Goal: Task Accomplishment & Management: Use online tool/utility

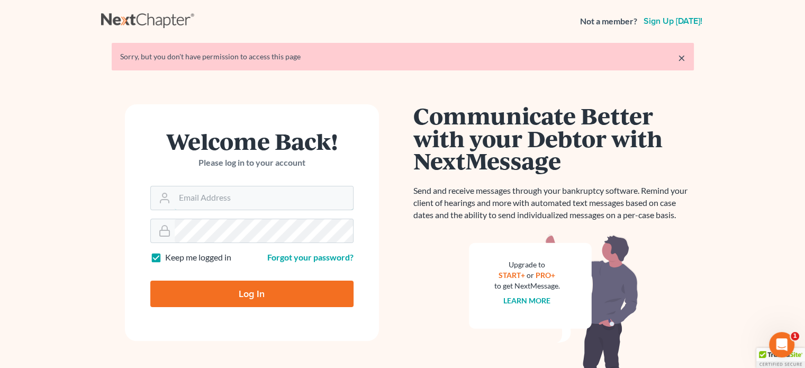
type input "[PERSON_NAME][EMAIL_ADDRESS][DOMAIN_NAME]"
click at [231, 284] on input "Log In" at bounding box center [251, 293] width 203 height 26
type input "Thinking..."
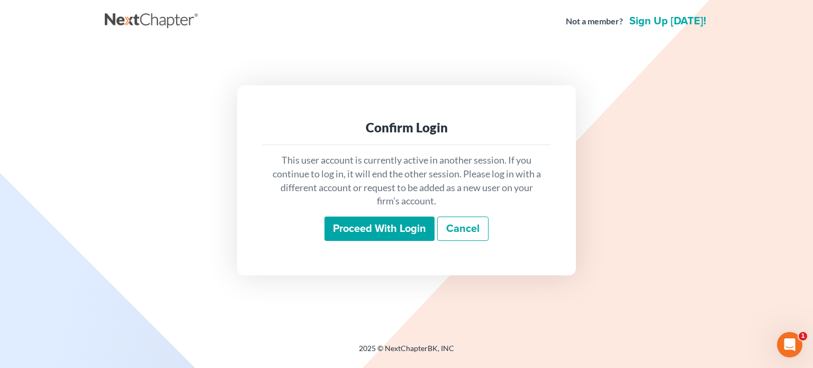
click at [406, 232] on input "Proceed with login" at bounding box center [379, 228] width 110 height 24
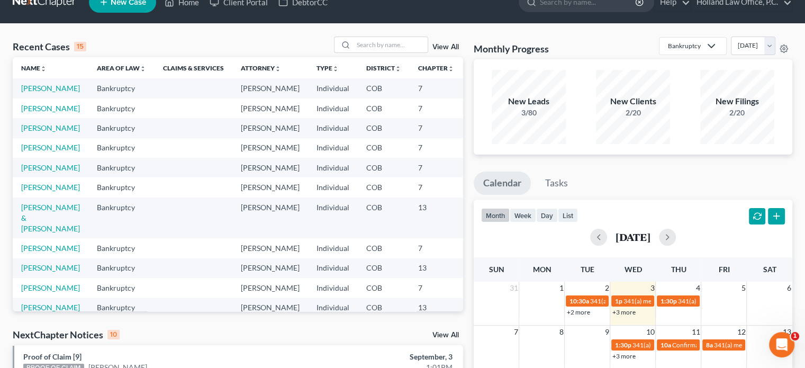
scroll to position [12, 0]
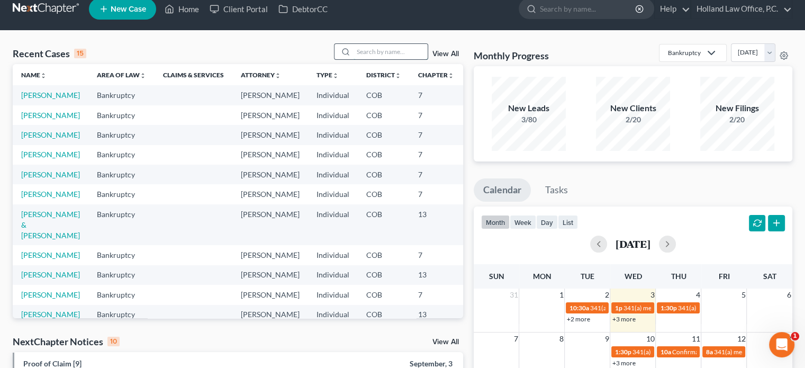
click at [360, 51] on input "search" at bounding box center [391, 51] width 74 height 15
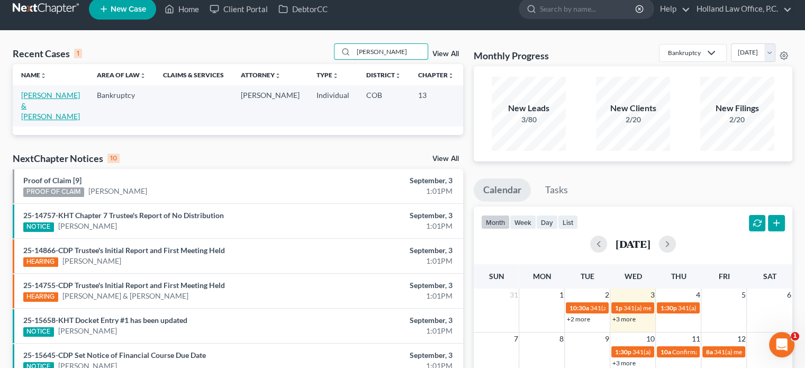
type input "artis"
click at [30, 107] on link "[PERSON_NAME] & [PERSON_NAME]" at bounding box center [50, 105] width 59 height 30
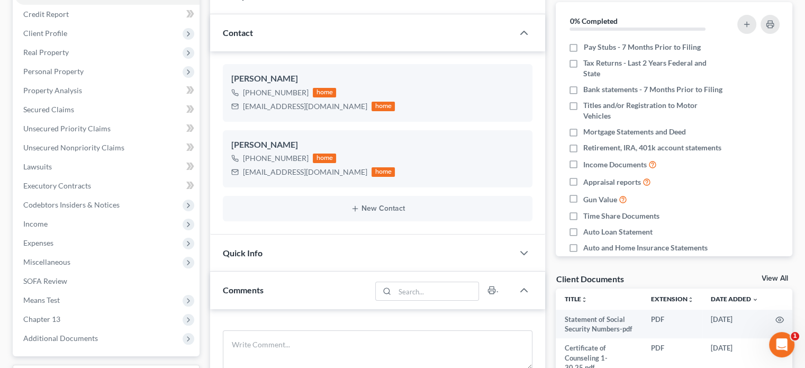
scroll to position [130, 0]
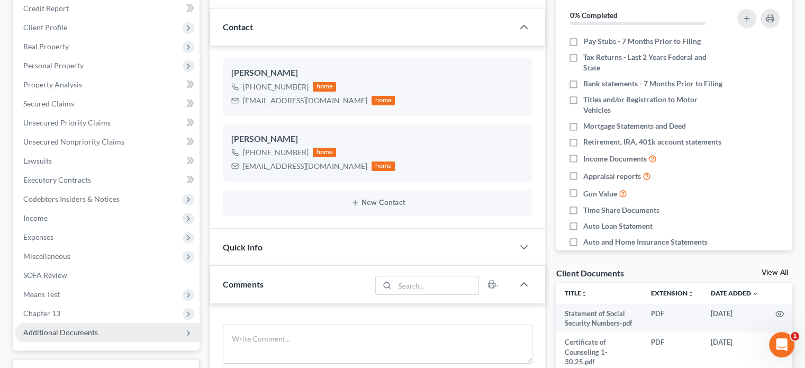
click at [70, 331] on span "Additional Documents" at bounding box center [60, 332] width 75 height 9
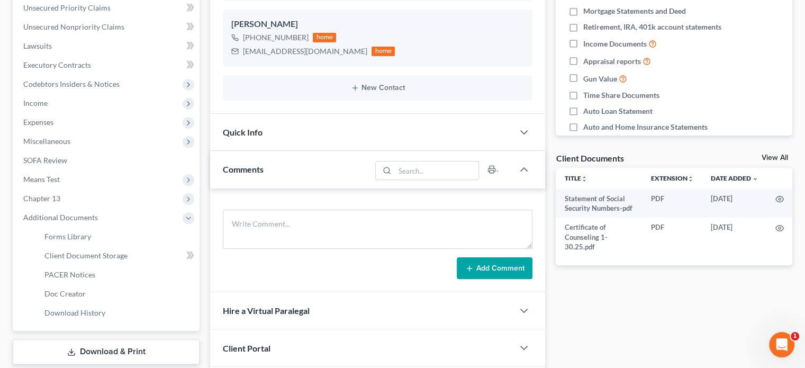
scroll to position [248, 0]
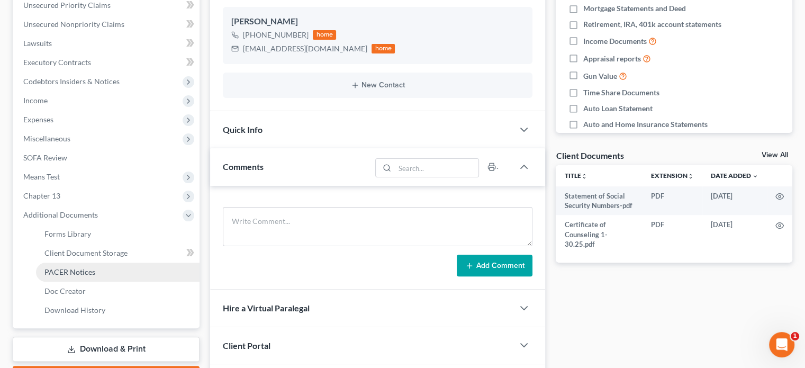
click at [79, 268] on span "PACER Notices" at bounding box center [69, 271] width 51 height 9
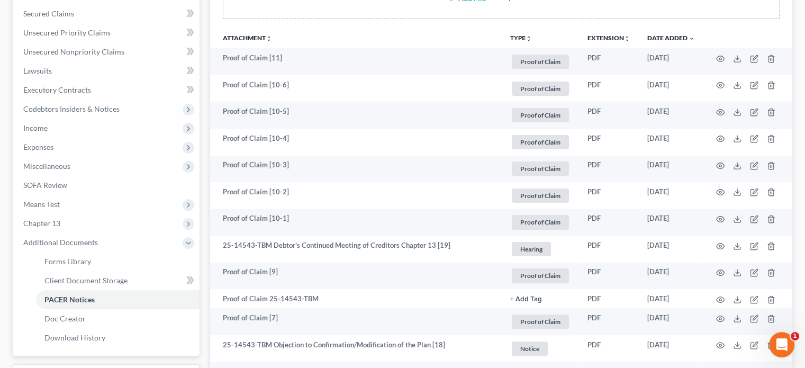
scroll to position [222, 0]
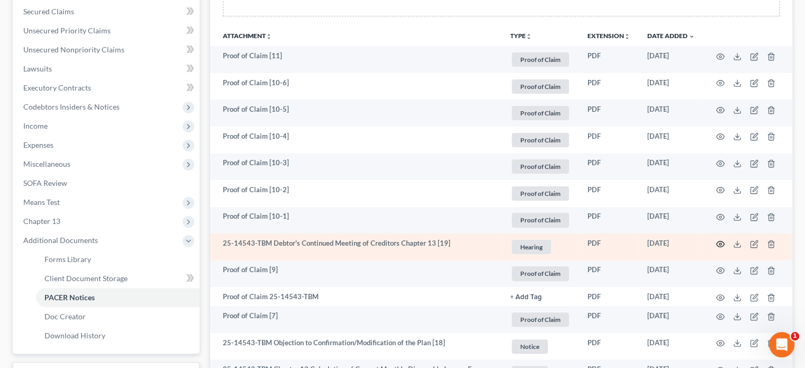
click at [720, 243] on icon "button" at bounding box center [720, 244] width 8 height 8
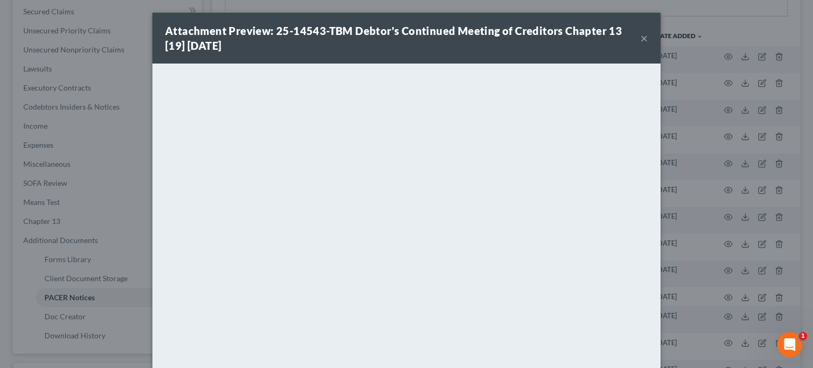
click at [640, 38] on button "×" at bounding box center [643, 38] width 7 height 13
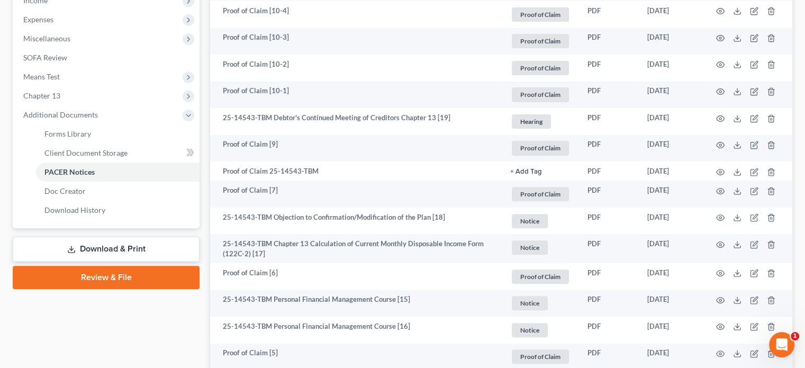
scroll to position [349, 0]
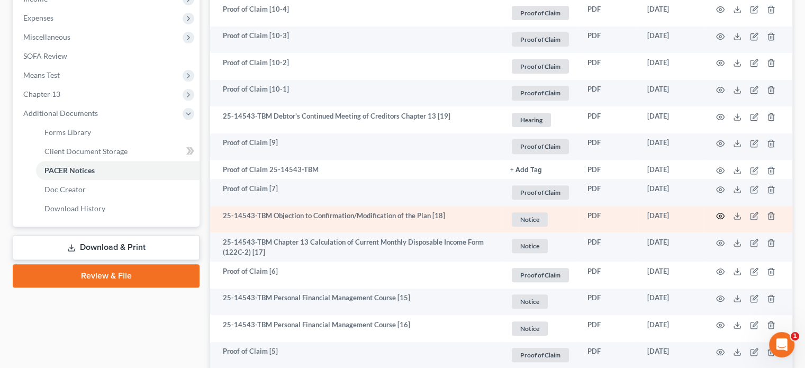
click at [722, 215] on icon "button" at bounding box center [720, 216] width 8 height 8
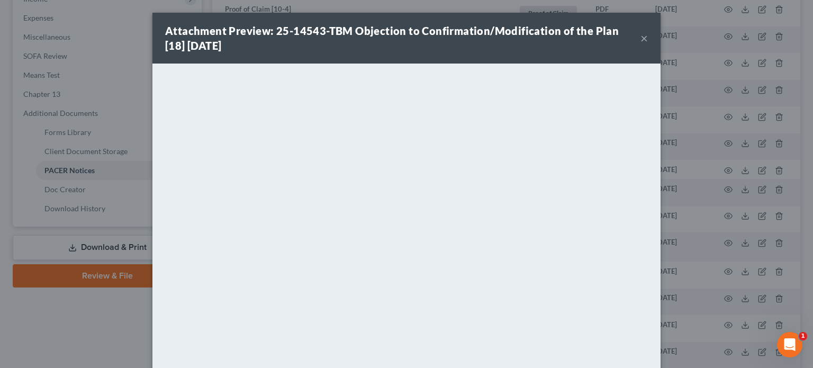
click at [640, 38] on button "×" at bounding box center [643, 38] width 7 height 13
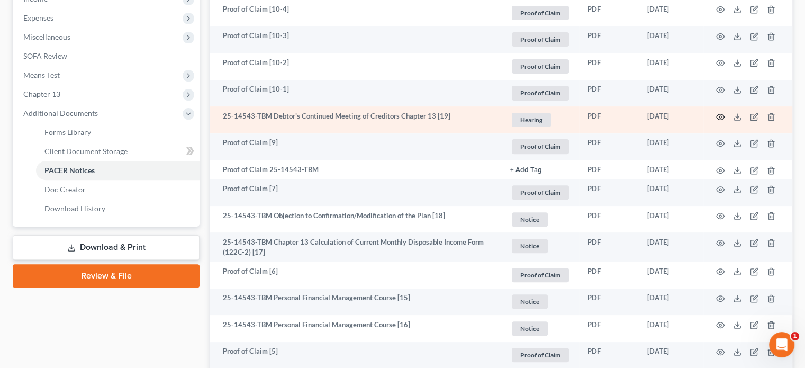
click at [719, 116] on circle "button" at bounding box center [720, 117] width 2 height 2
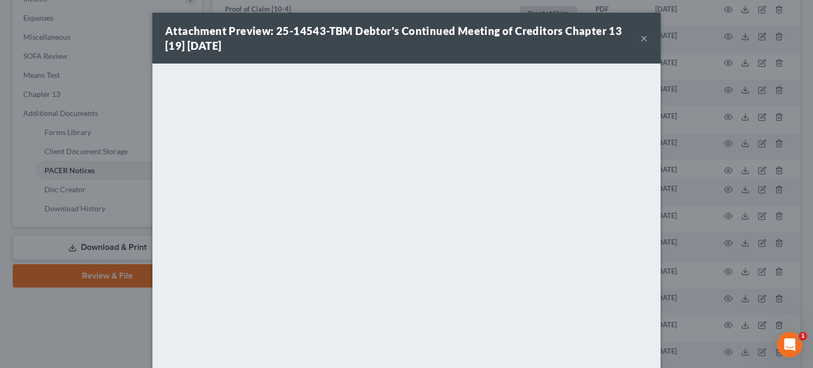
click at [640, 42] on button "×" at bounding box center [643, 38] width 7 height 13
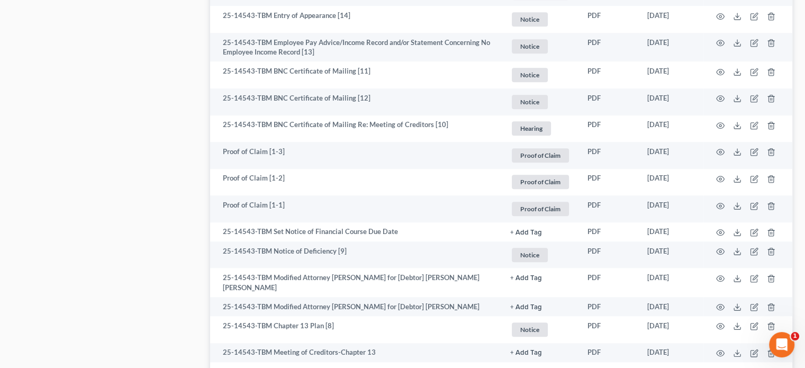
scroll to position [834, 0]
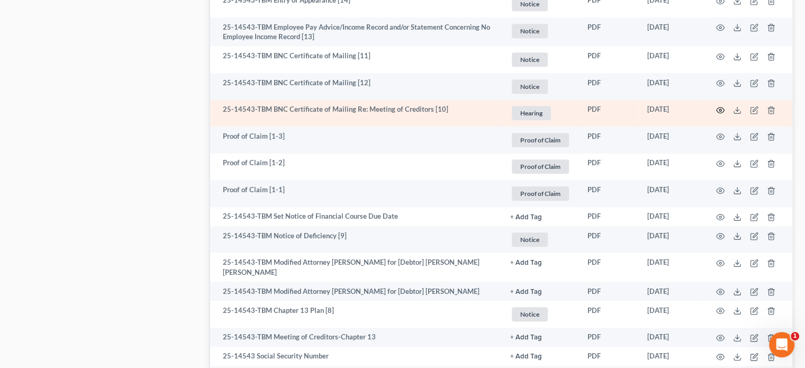
click at [717, 107] on icon "button" at bounding box center [720, 110] width 8 height 8
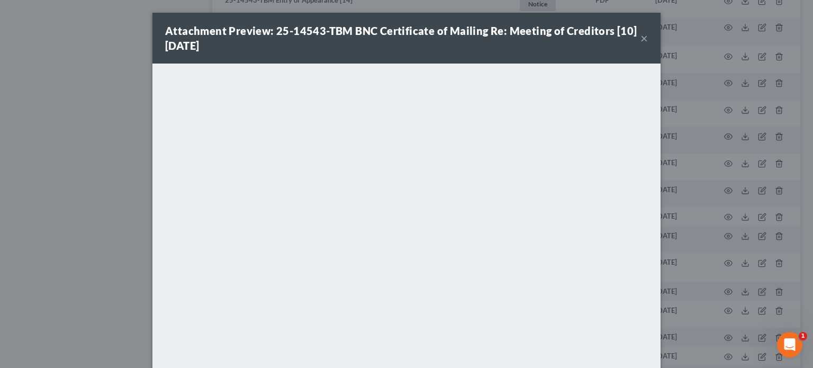
click at [640, 39] on button "×" at bounding box center [643, 38] width 7 height 13
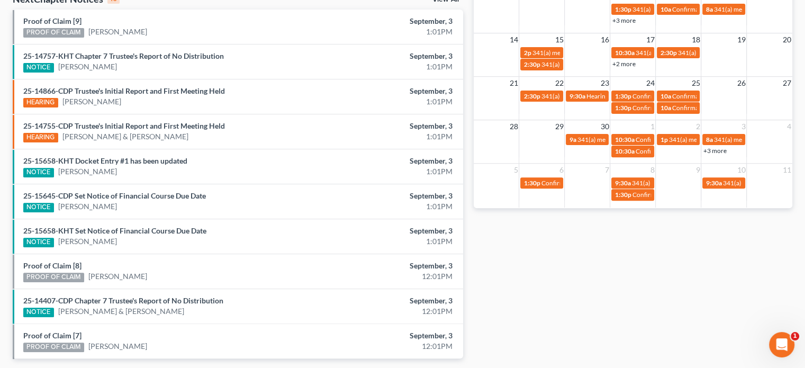
scroll to position [337, 0]
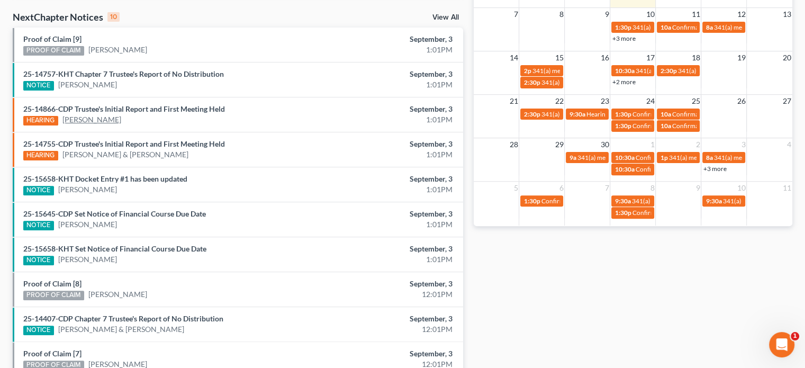
click at [108, 120] on link "[PERSON_NAME]" at bounding box center [91, 119] width 59 height 11
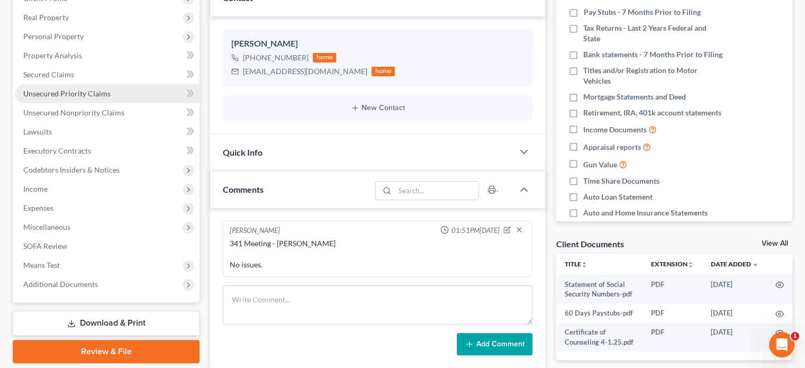
scroll to position [74, 0]
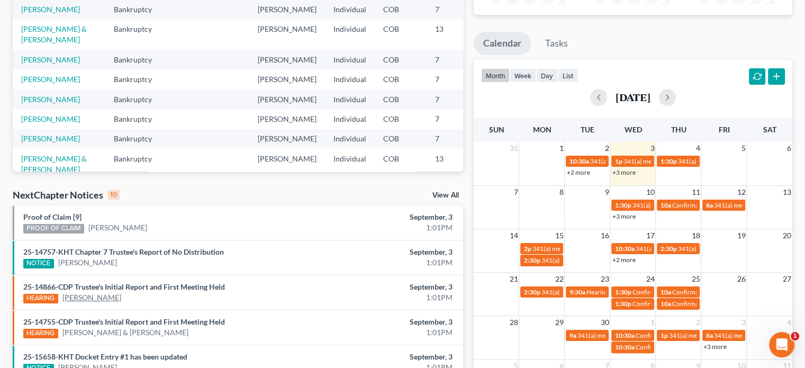
scroll to position [212, 0]
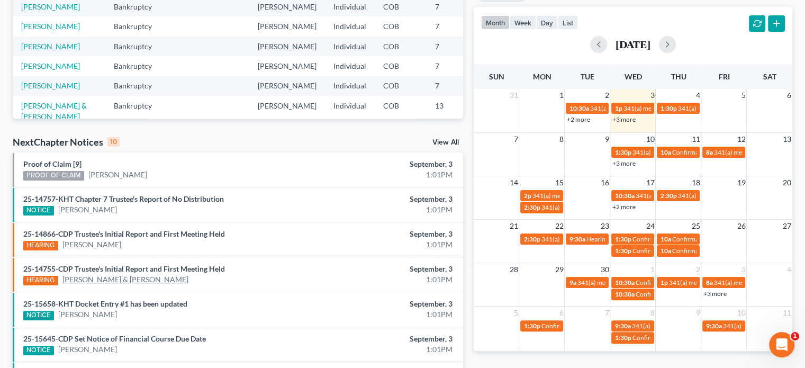
click at [114, 281] on link "[PERSON_NAME] & [PERSON_NAME]" at bounding box center [125, 279] width 126 height 11
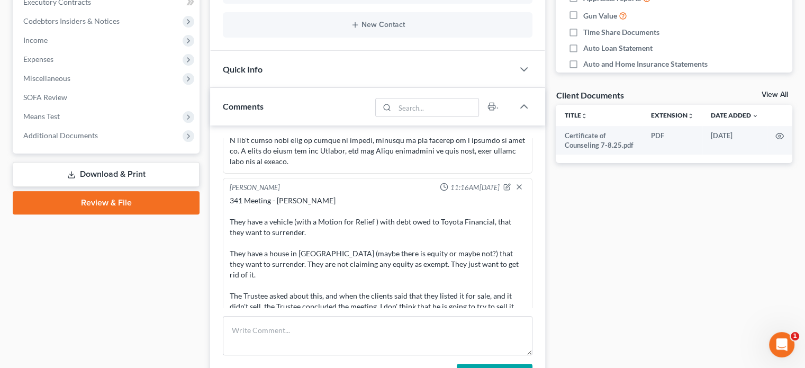
scroll to position [212, 0]
